Goal: Task Accomplishment & Management: Use online tool/utility

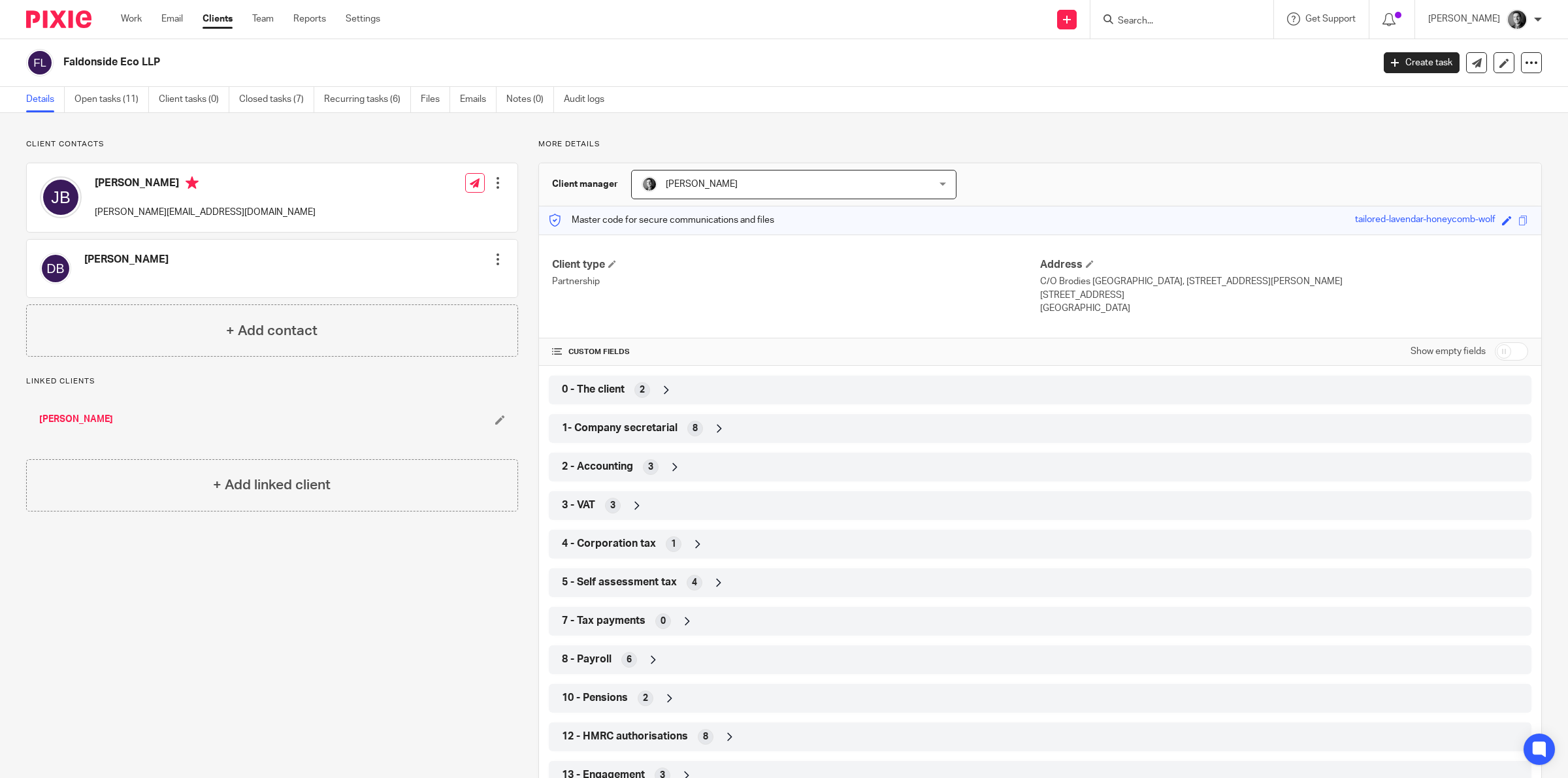
click at [143, 20] on ul "Work Email Clients Team Reports Settings" at bounding box center [259, 18] width 279 height 13
click at [138, 20] on link "Work" at bounding box center [131, 18] width 21 height 13
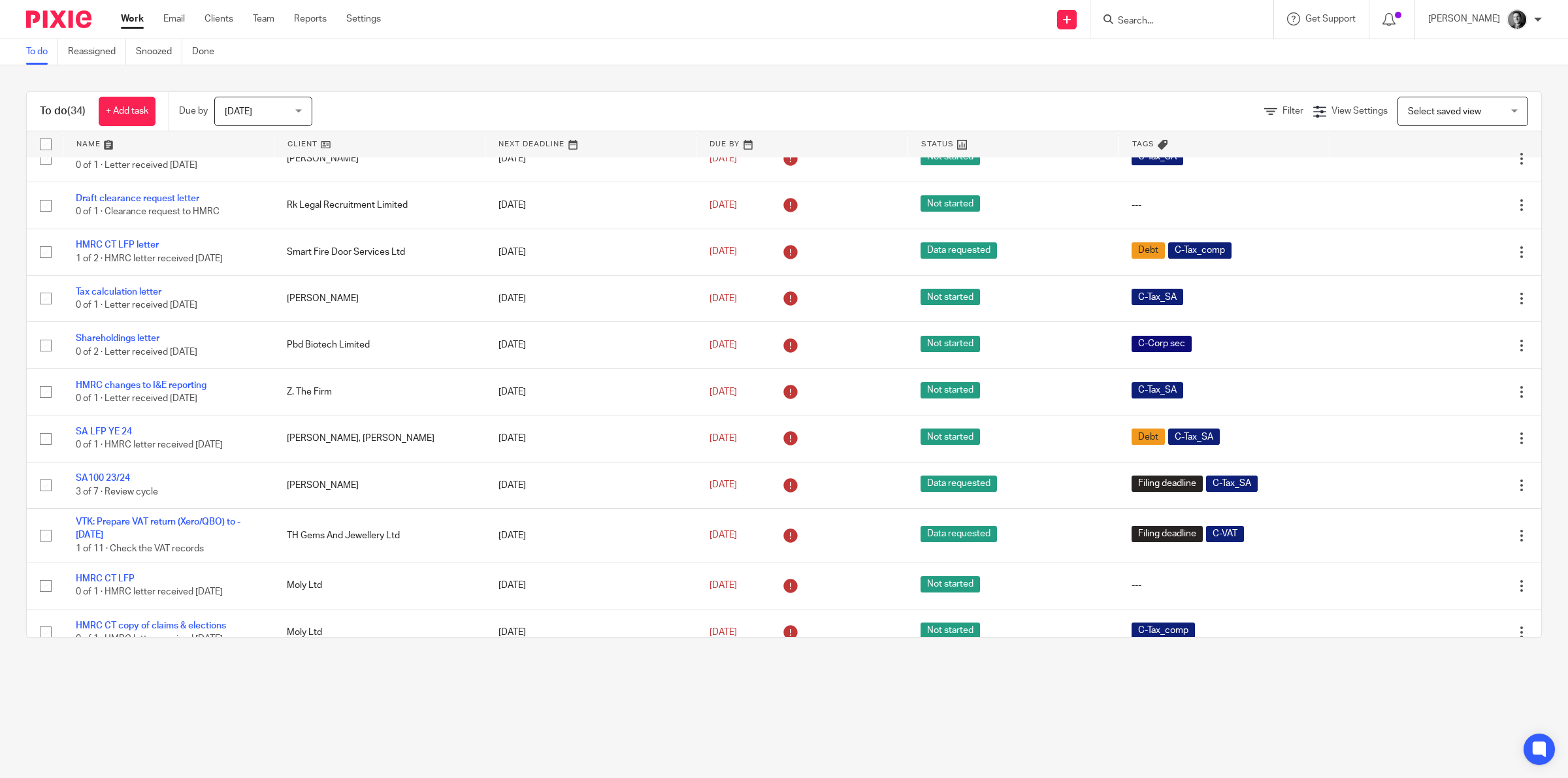
scroll to position [1192, 0]
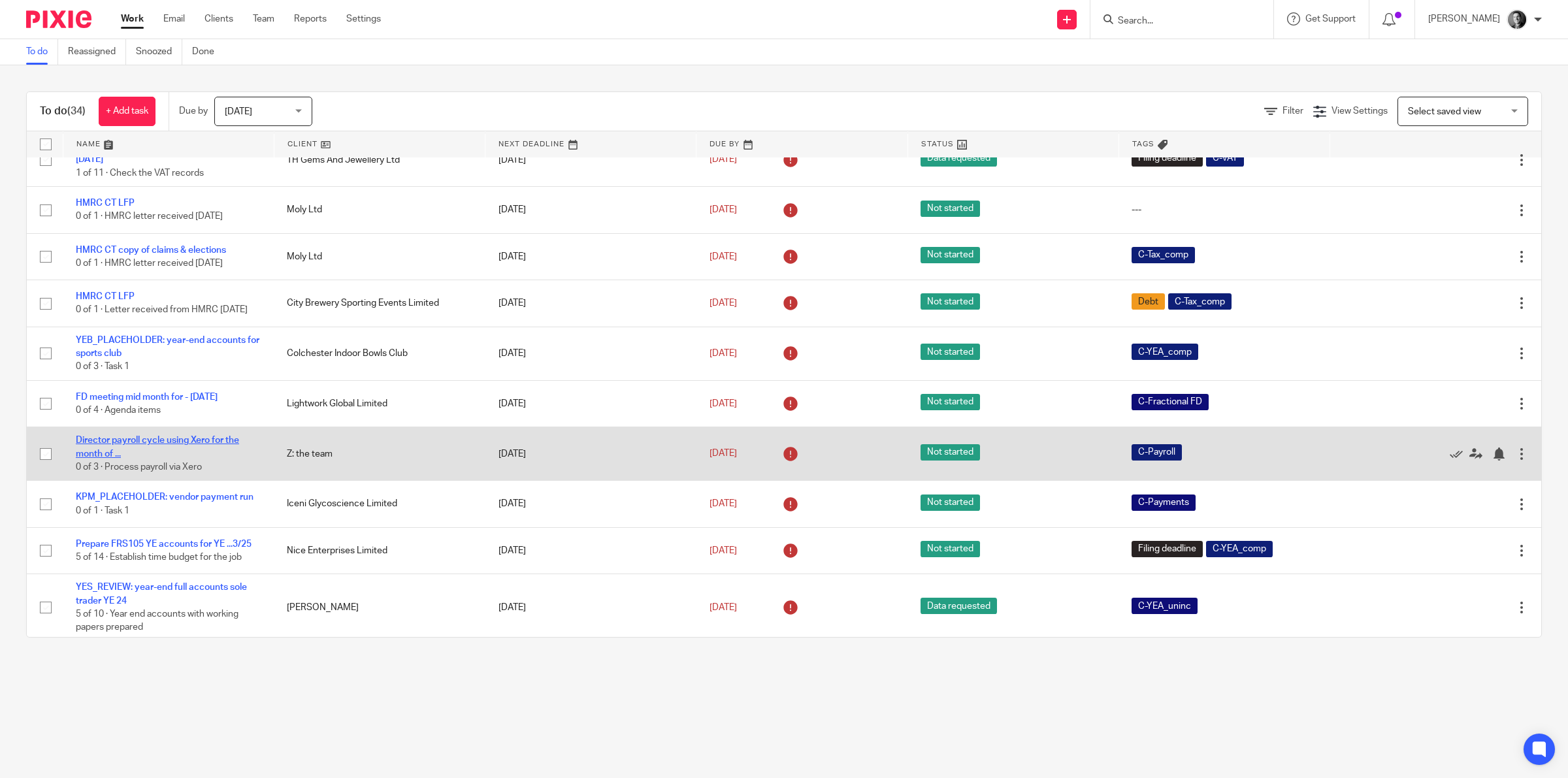
click at [174, 435] on link "Director payroll cycle using Xero for the month of ..." at bounding box center [157, 446] width 164 height 22
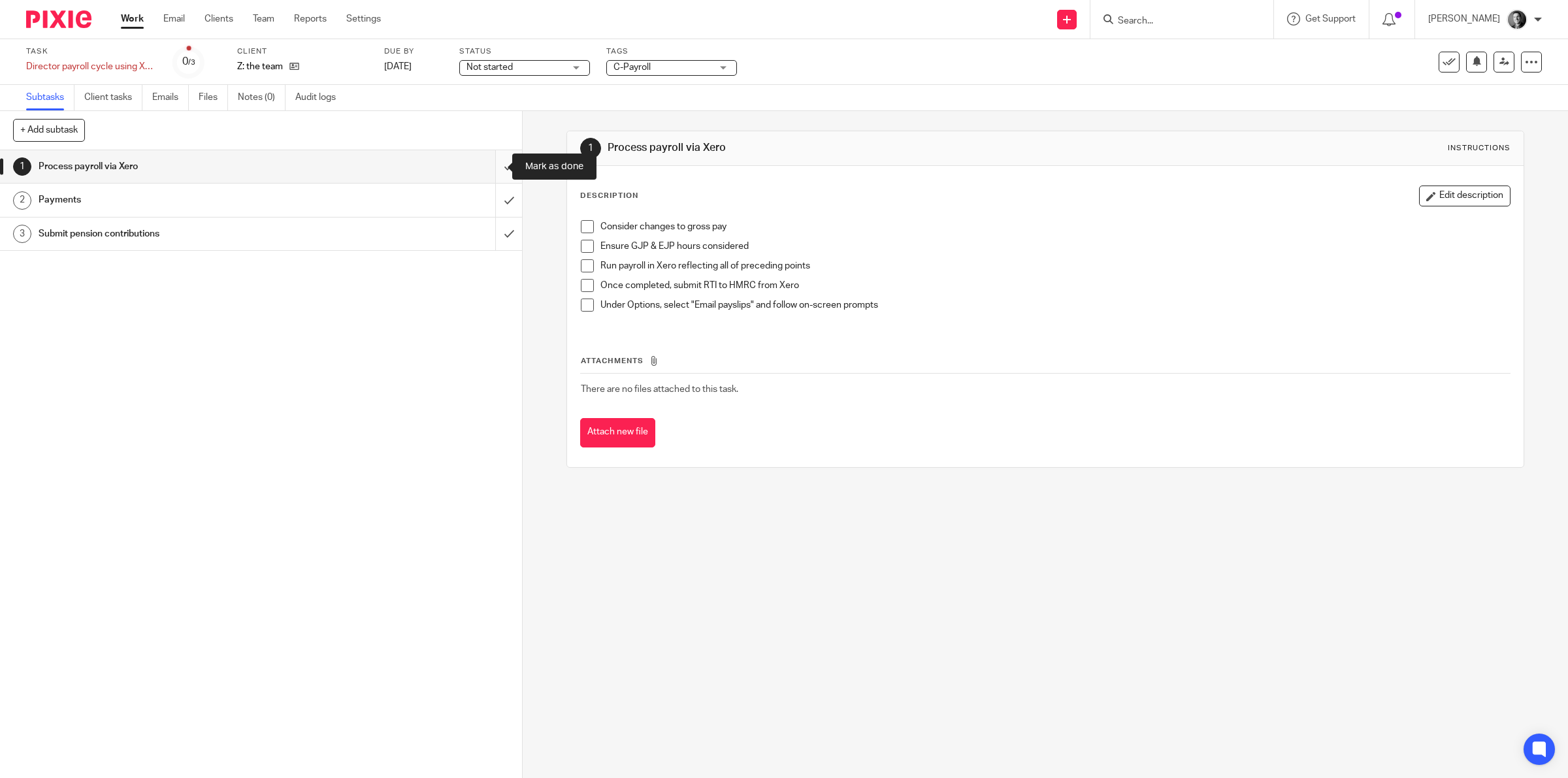
click at [495, 169] on input "submit" at bounding box center [260, 166] width 521 height 33
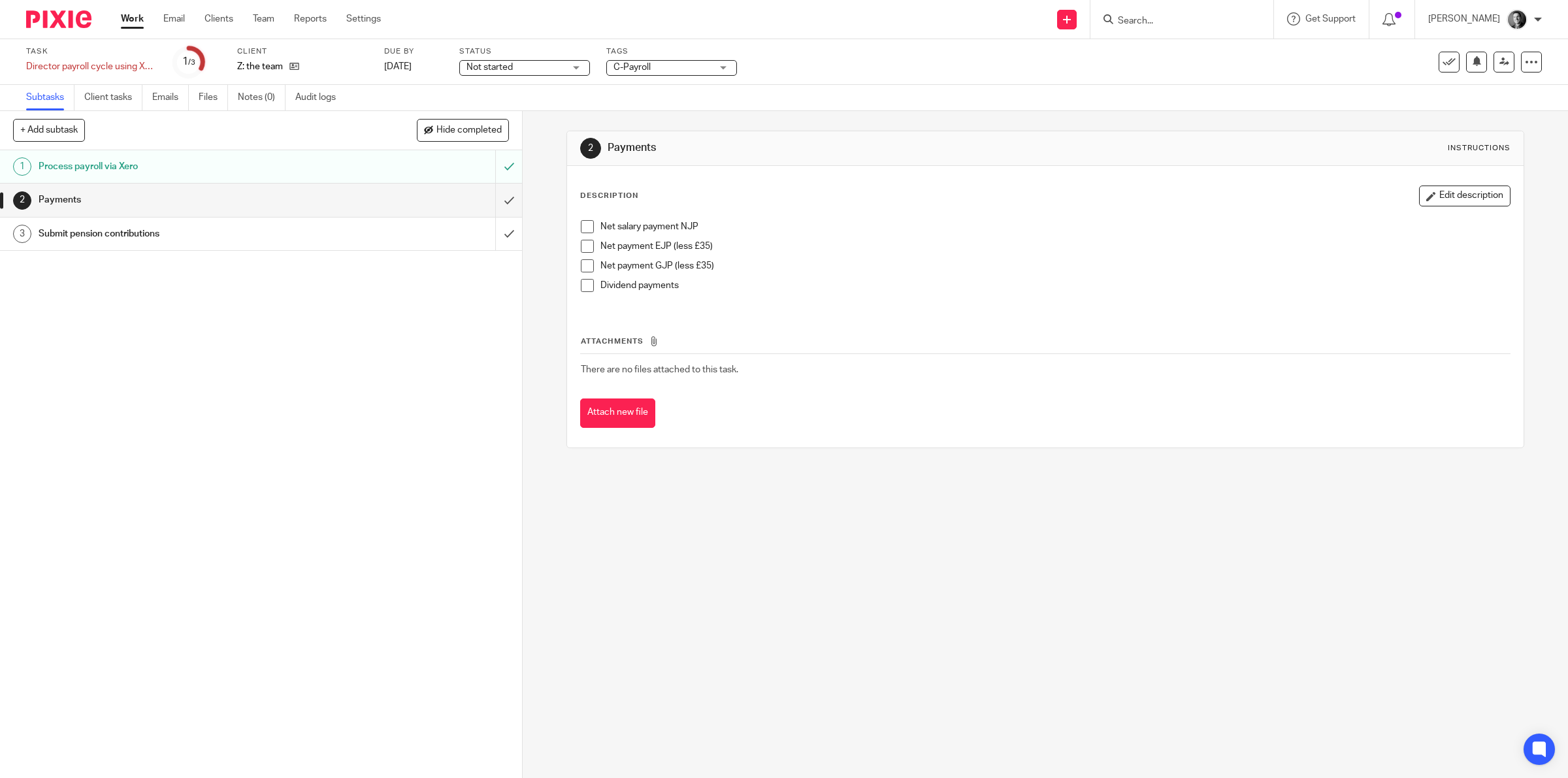
click at [488, 197] on input "submit" at bounding box center [260, 200] width 521 height 33
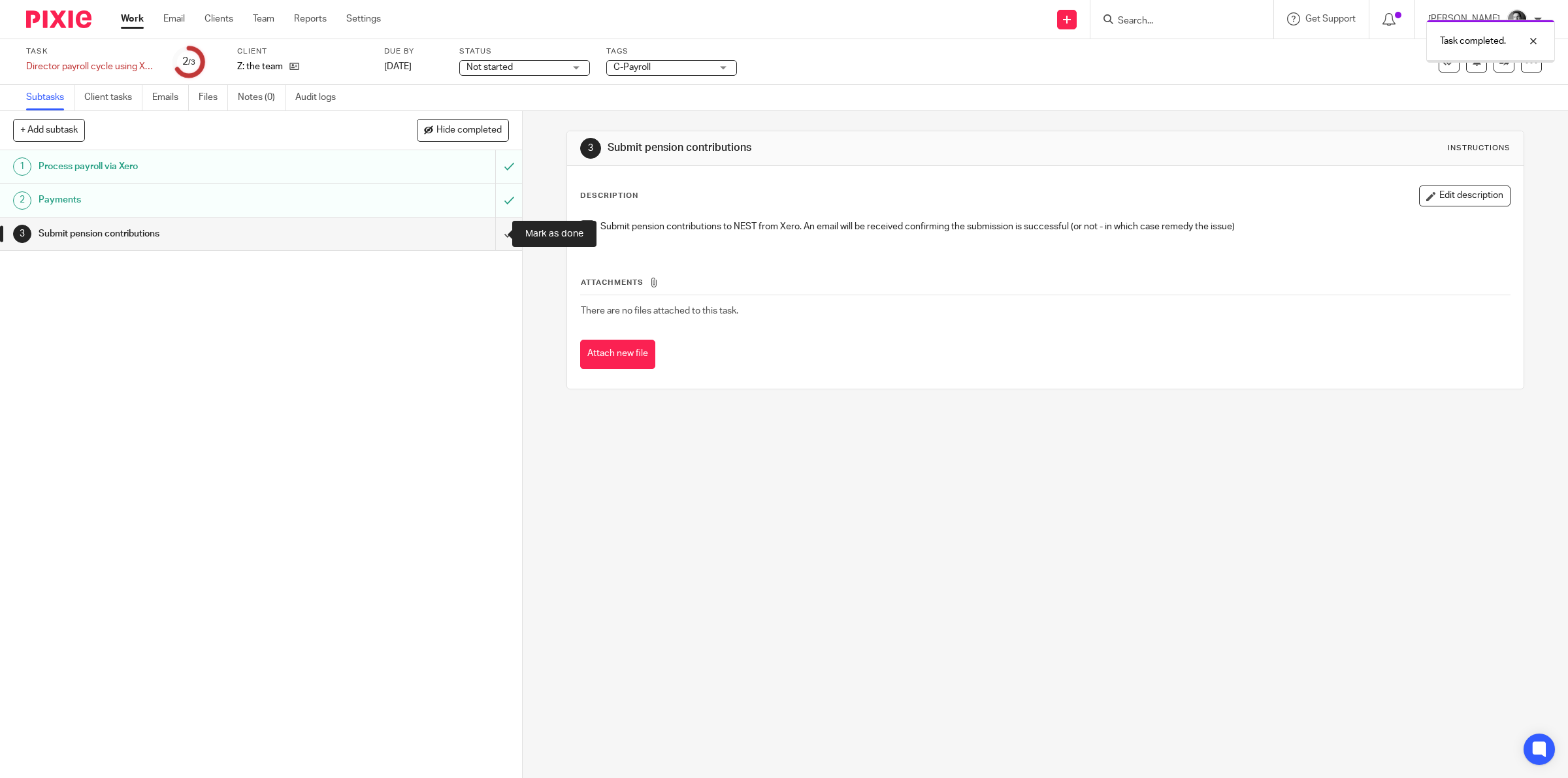
click at [487, 229] on input "submit" at bounding box center [260, 233] width 521 height 33
